Goal: Information Seeking & Learning: Find specific fact

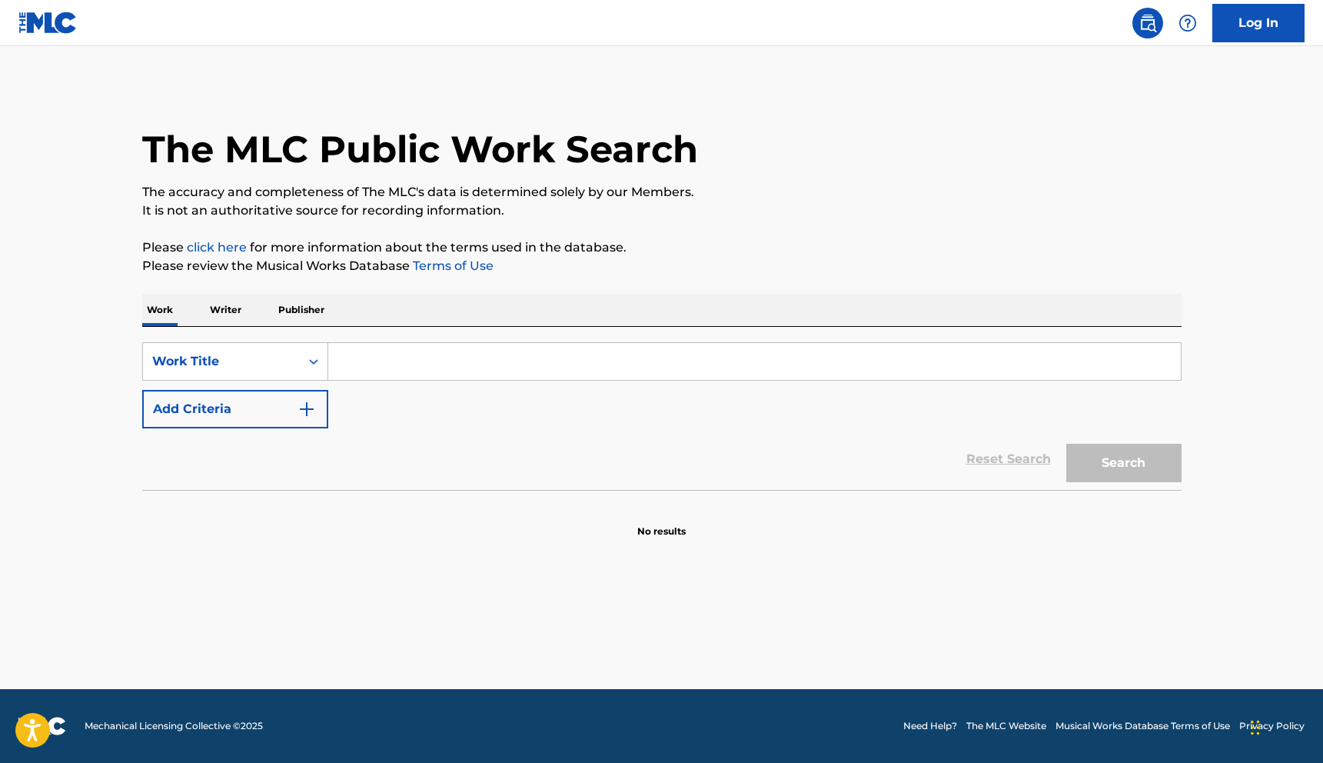
click at [387, 361] on input "Search Form" at bounding box center [754, 361] width 853 height 37
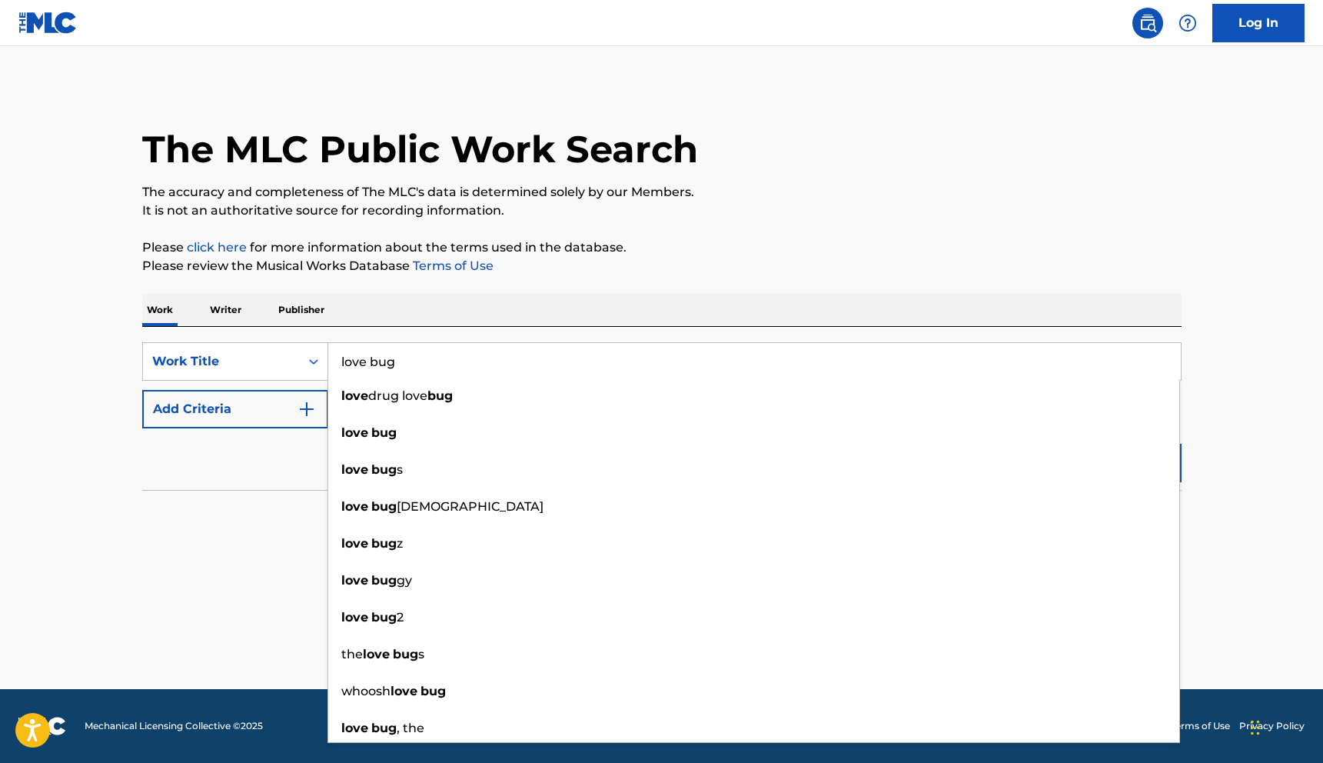
type input "love bug"
click at [1067, 444] on button "Search" at bounding box center [1124, 463] width 115 height 38
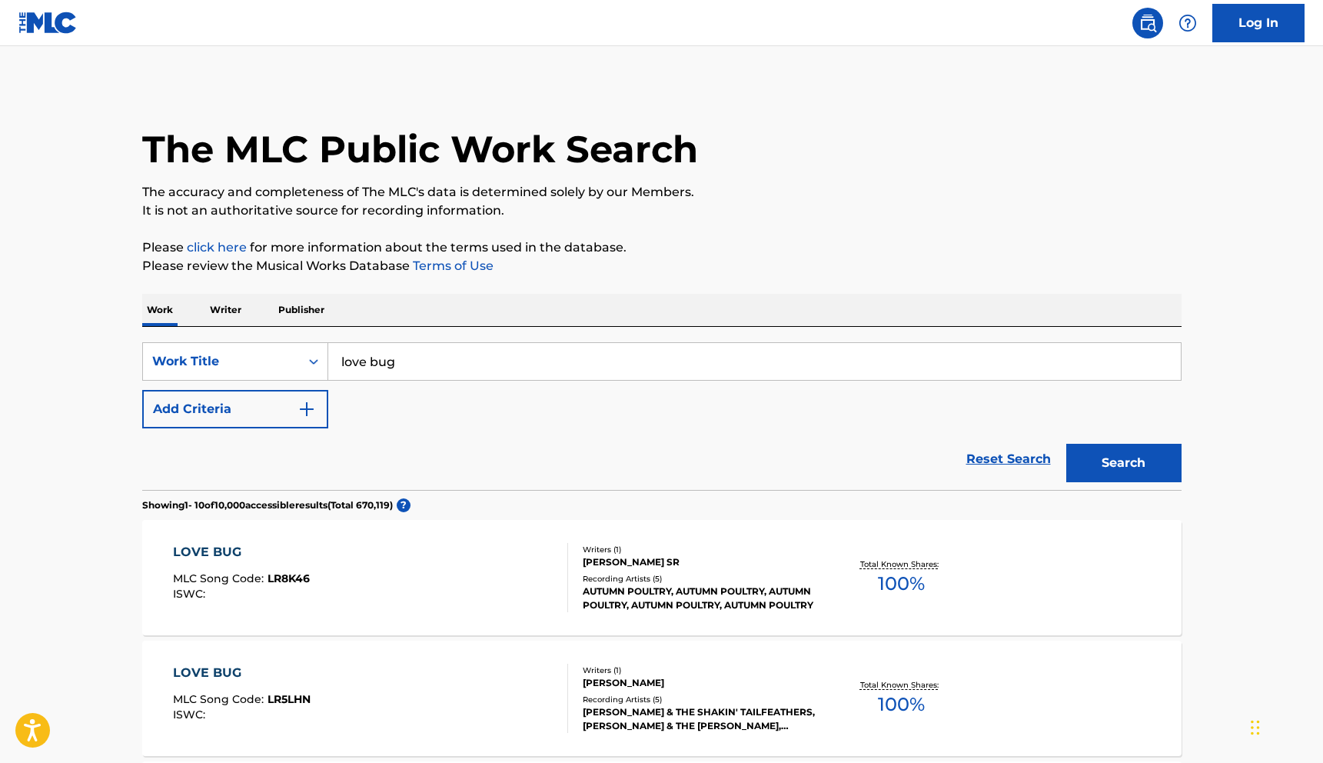
click at [302, 405] on img "Search Form" at bounding box center [307, 409] width 18 height 18
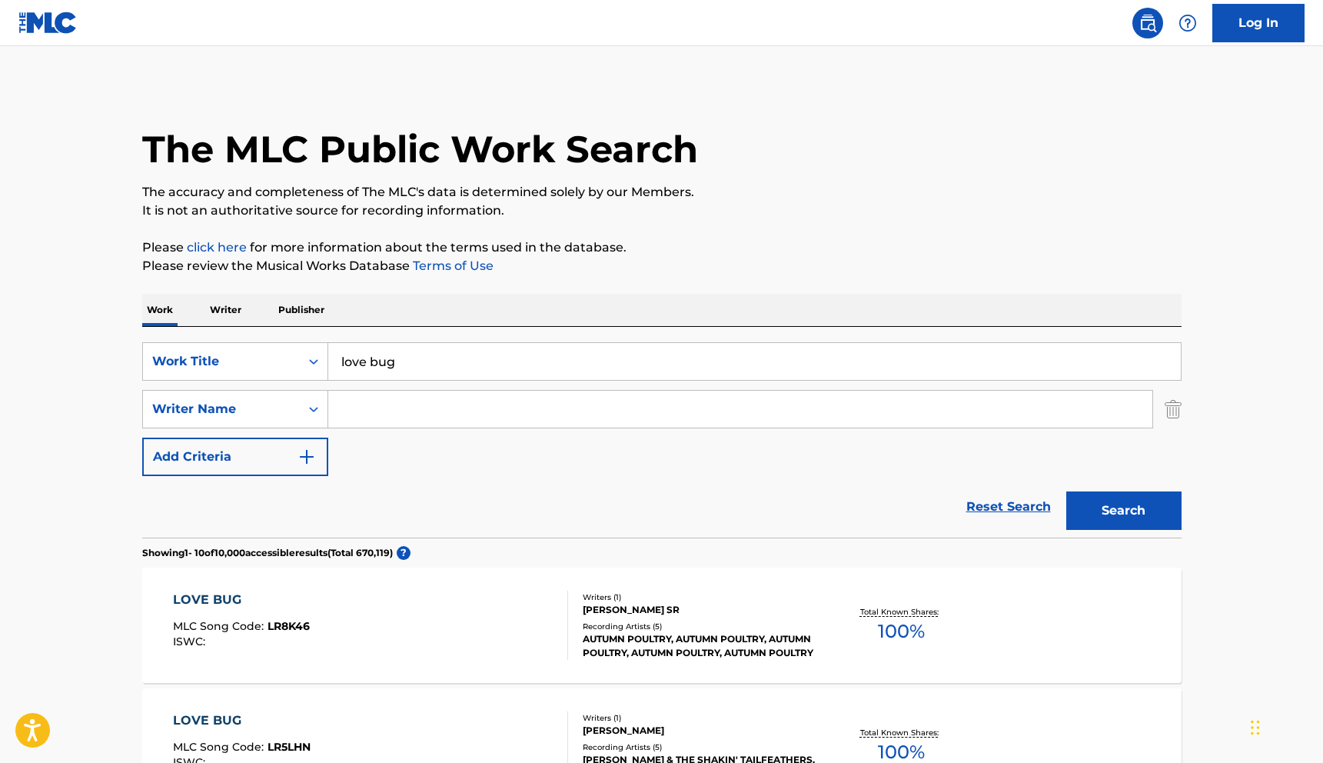
click at [371, 411] on input "Search Form" at bounding box center [740, 409] width 824 height 37
type input "[PERSON_NAME]"
click at [1134, 506] on button "Search" at bounding box center [1124, 510] width 115 height 38
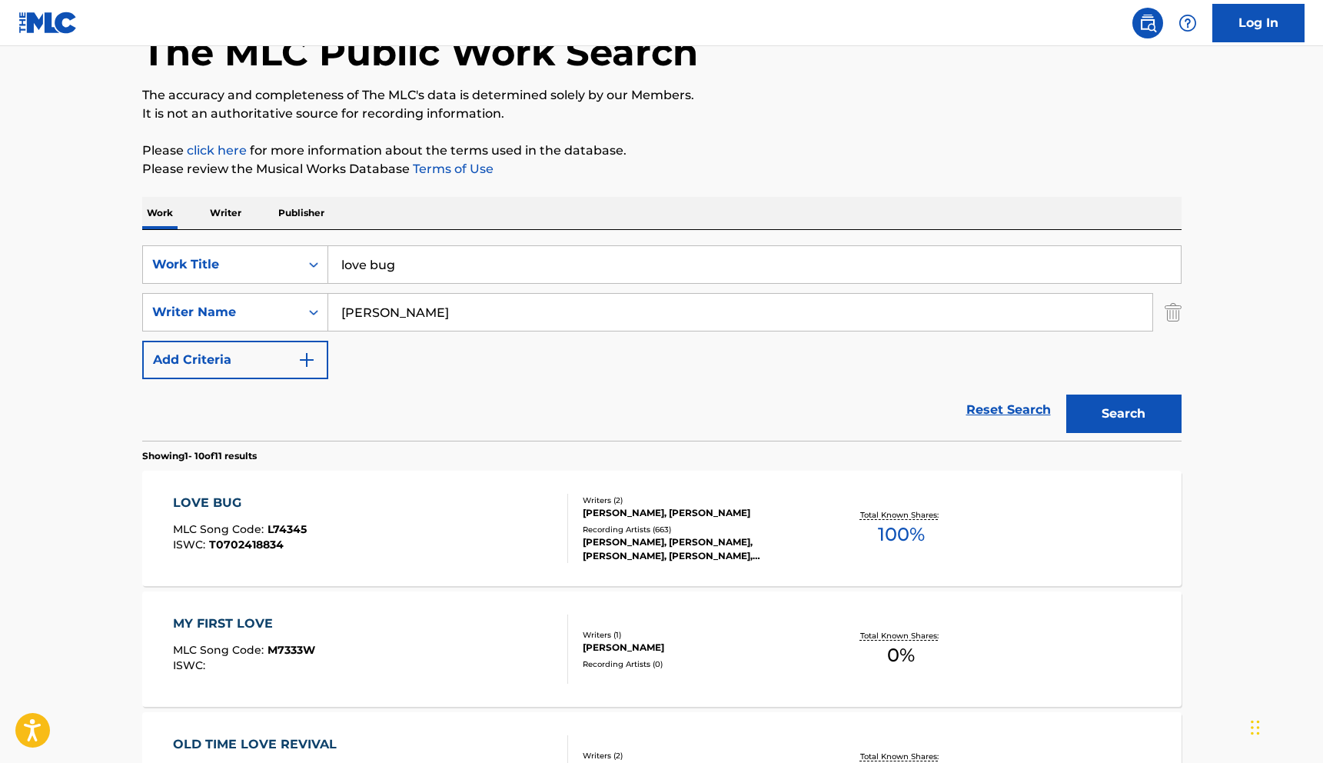
scroll to position [135, 0]
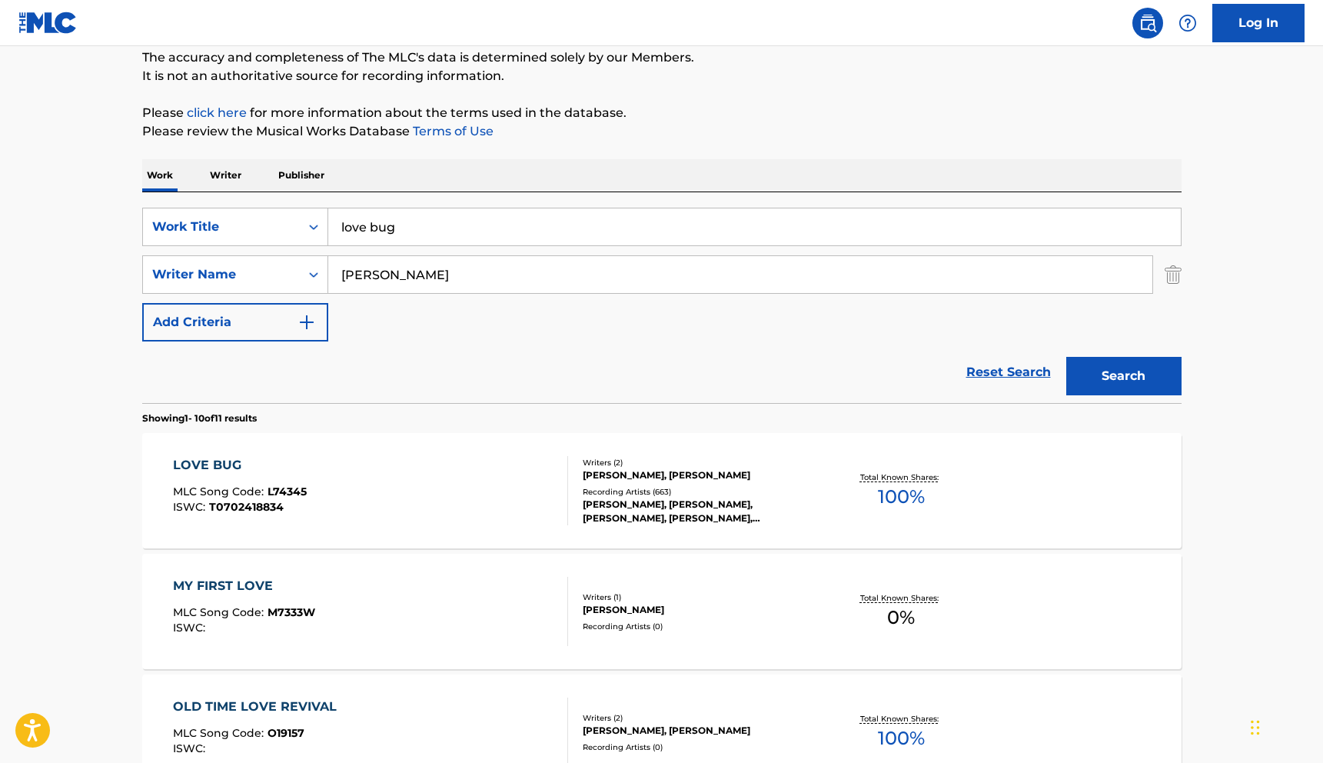
click at [1018, 472] on div "LOVE BUG MLC Song Code : L74345 ISWC : T0702418834 Writers ( 2 ) [PERSON_NAME],…" at bounding box center [662, 490] width 1040 height 115
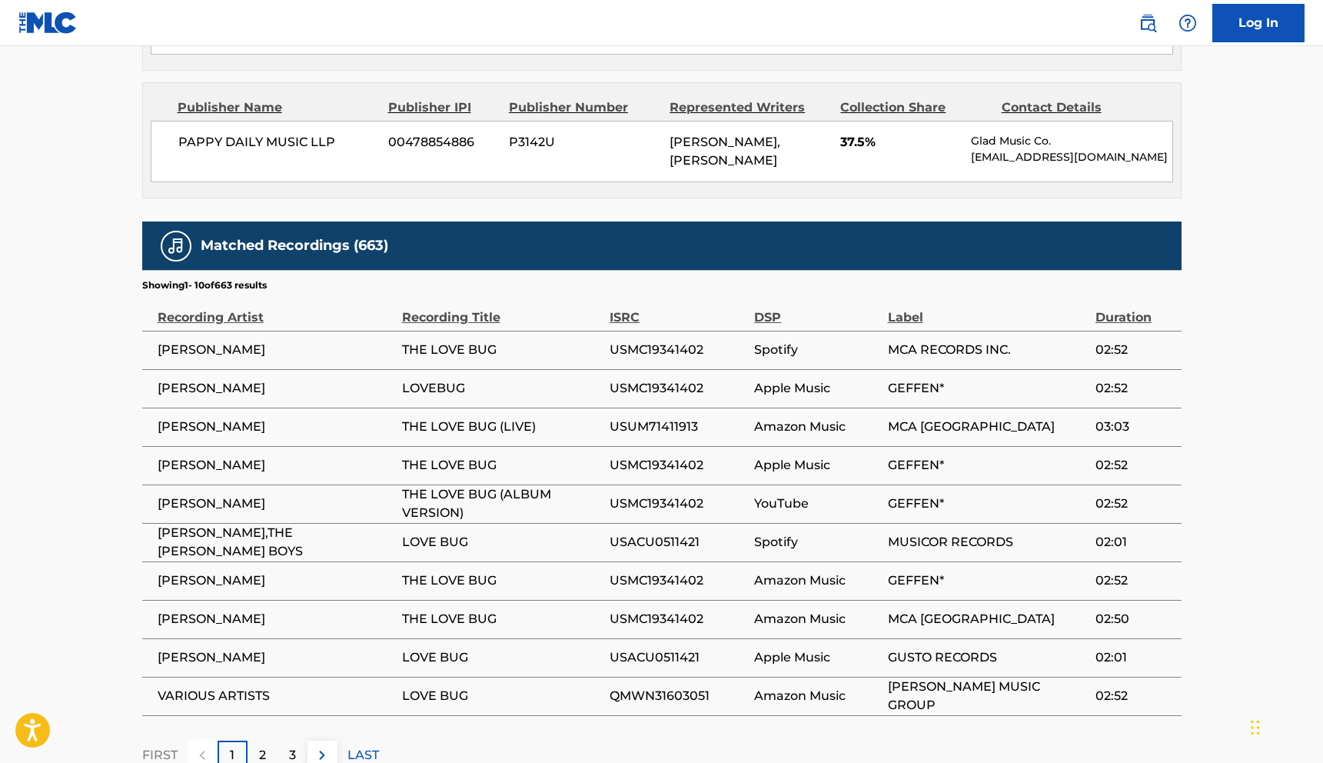
scroll to position [1194, 0]
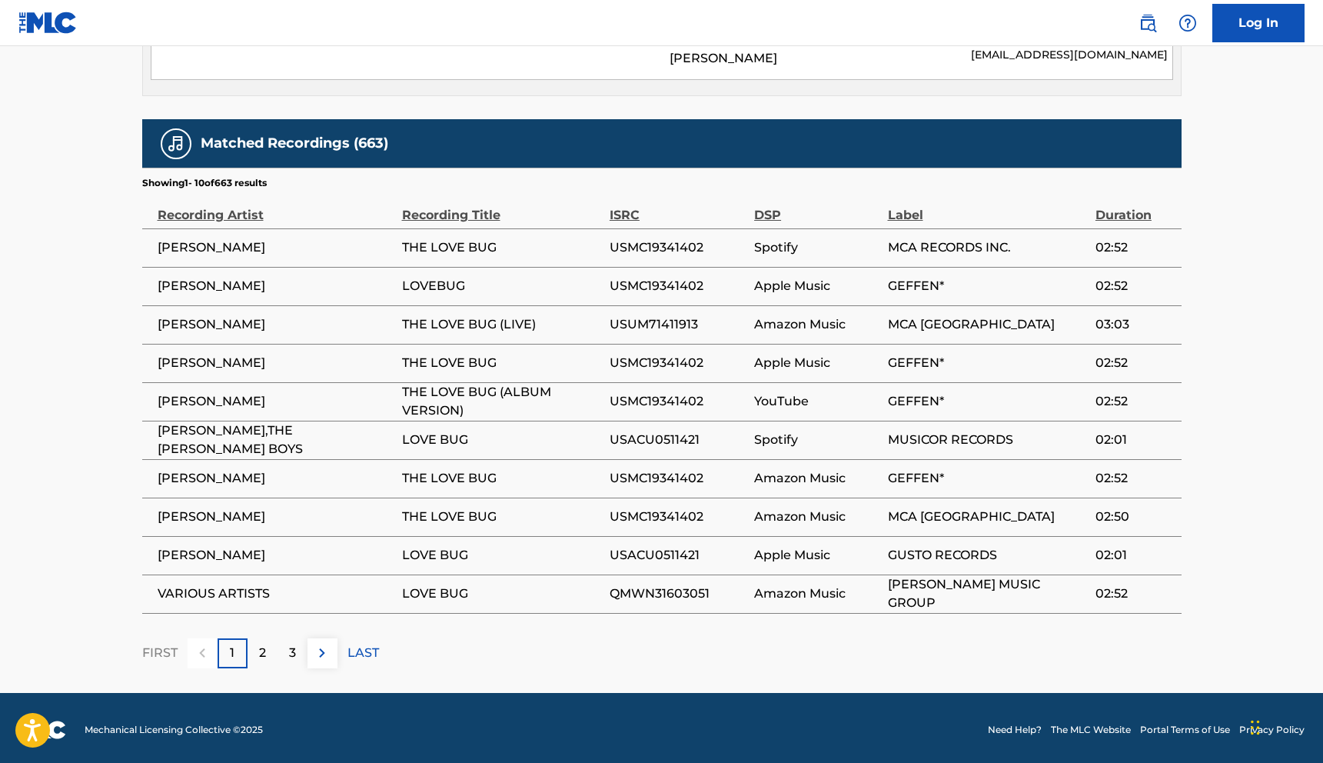
click at [261, 645] on p "2" at bounding box center [262, 653] width 7 height 18
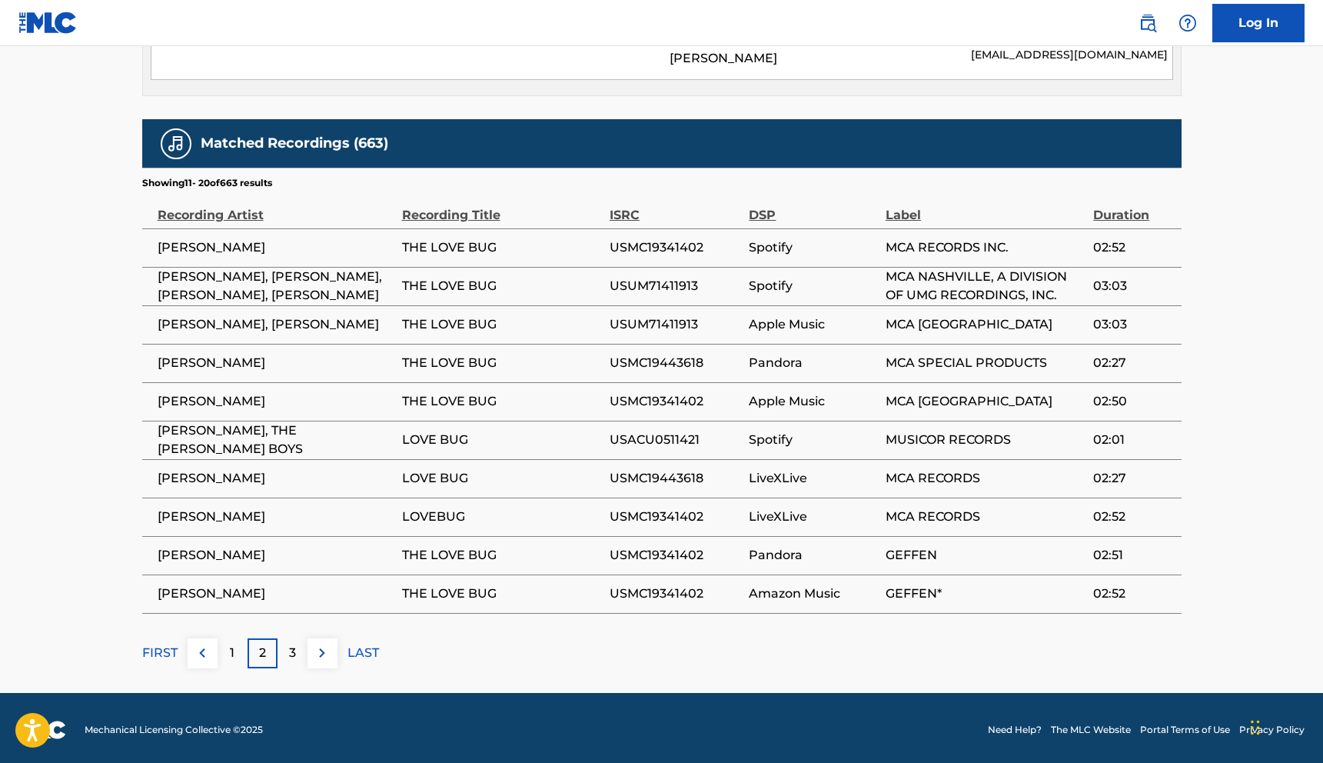
click at [287, 649] on div "3" at bounding box center [293, 653] width 30 height 30
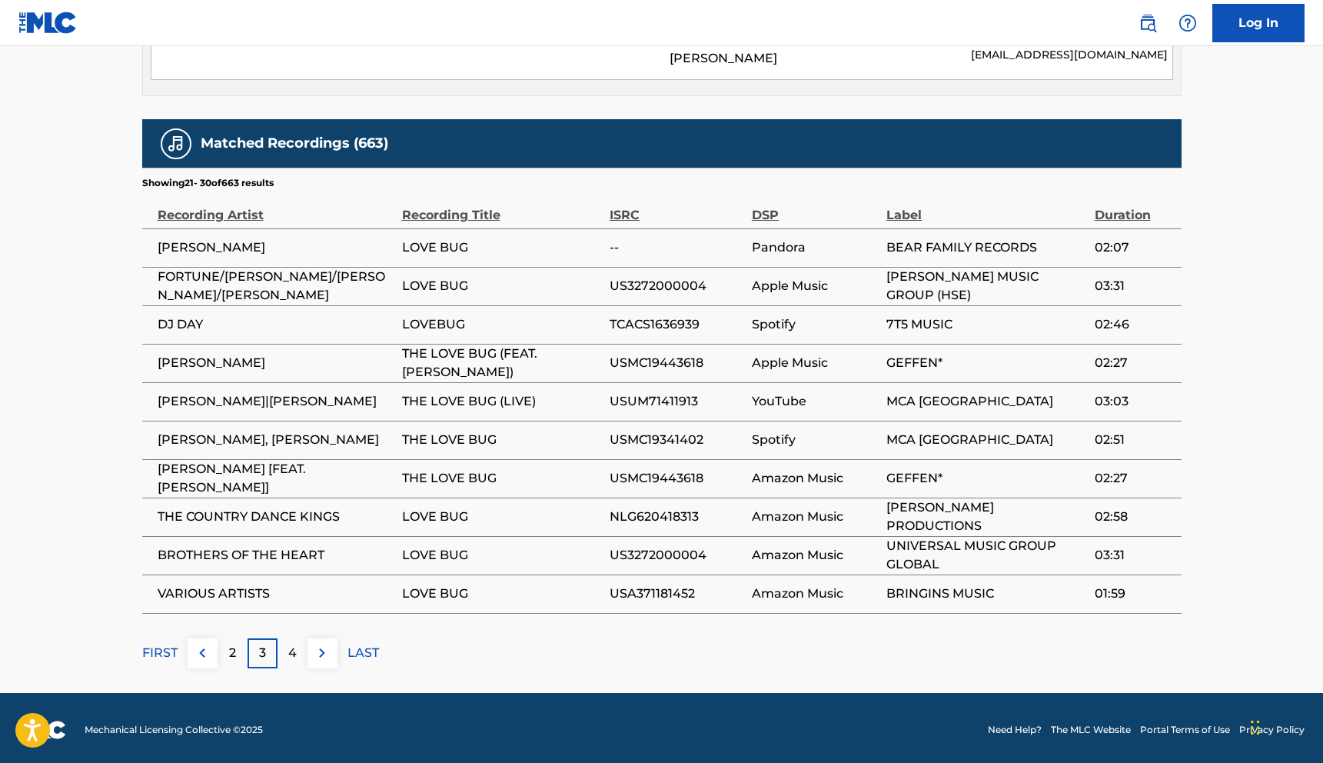
click at [293, 650] on p "4" at bounding box center [292, 653] width 8 height 18
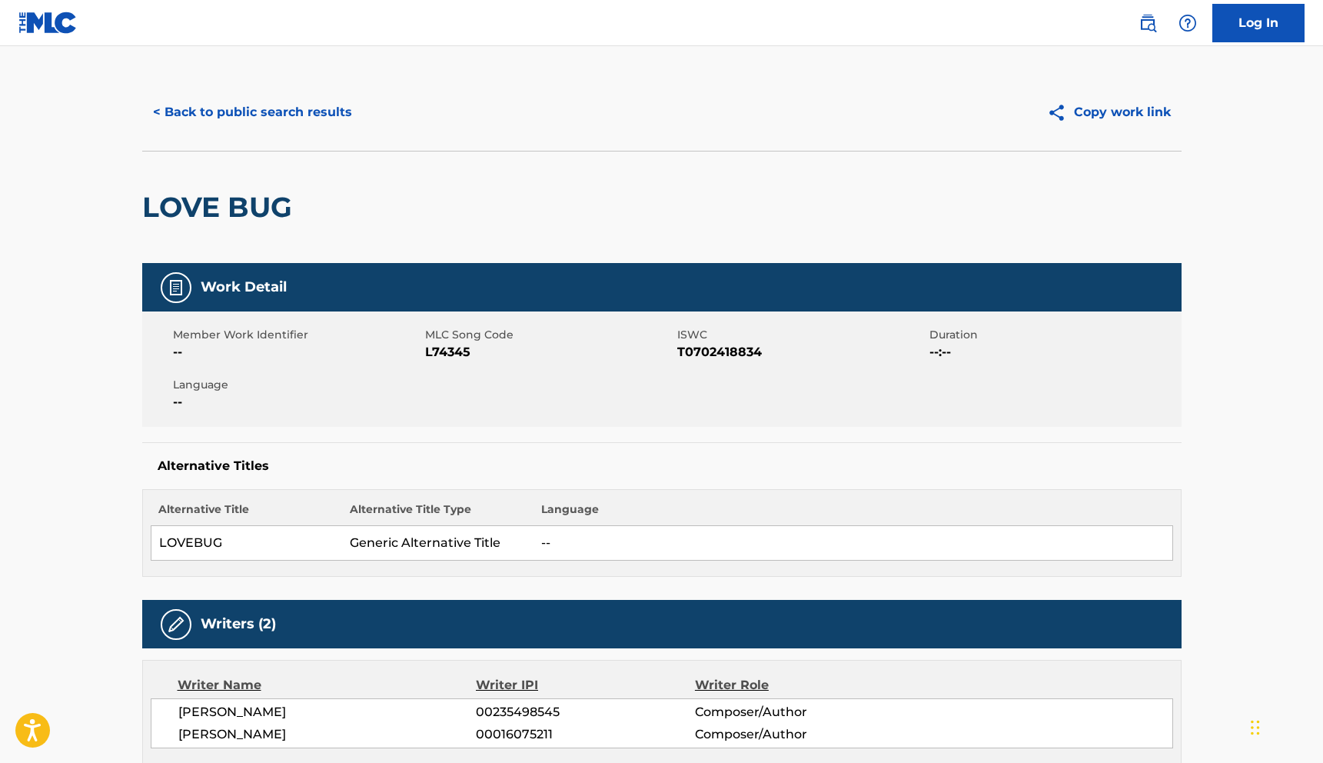
scroll to position [0, 0]
